Goal: Information Seeking & Learning: Find specific fact

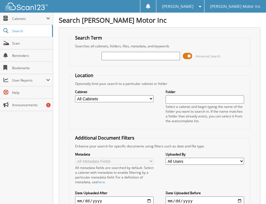
click at [112, 57] on input "text" at bounding box center [140, 56] width 79 height 8
type input "155957"
